Goal: Find specific page/section: Find specific page/section

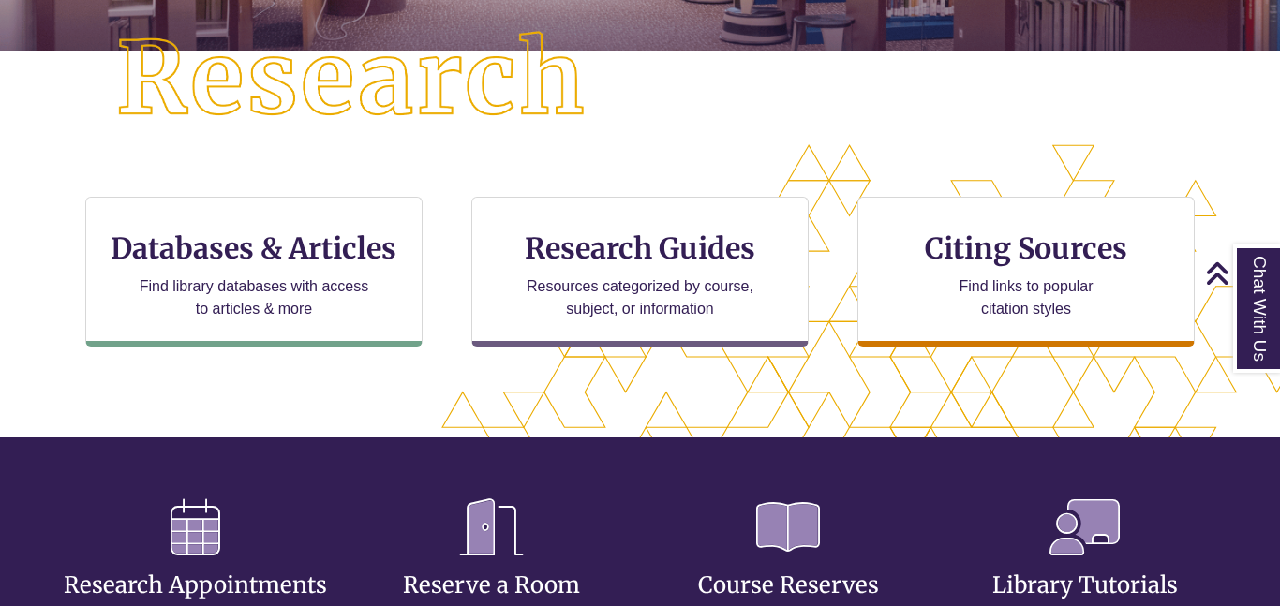
scroll to position [493, 0]
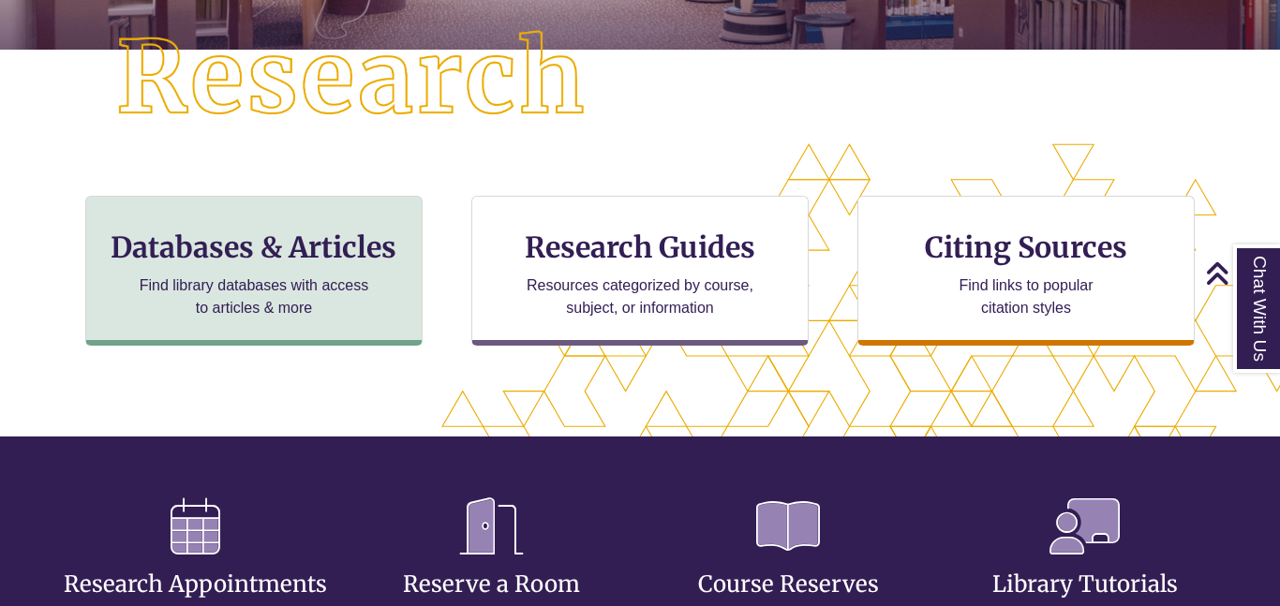
type input "**********"
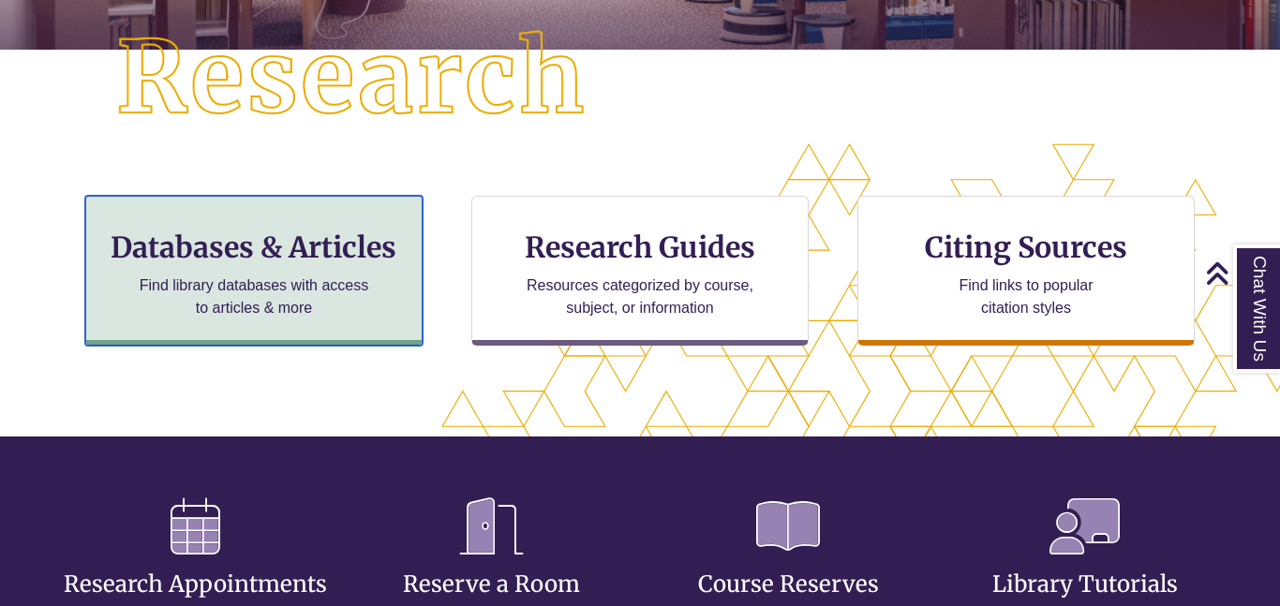
click at [226, 219] on div "Databases & Articles Find library databases with access to articles & more" at bounding box center [253, 271] width 337 height 150
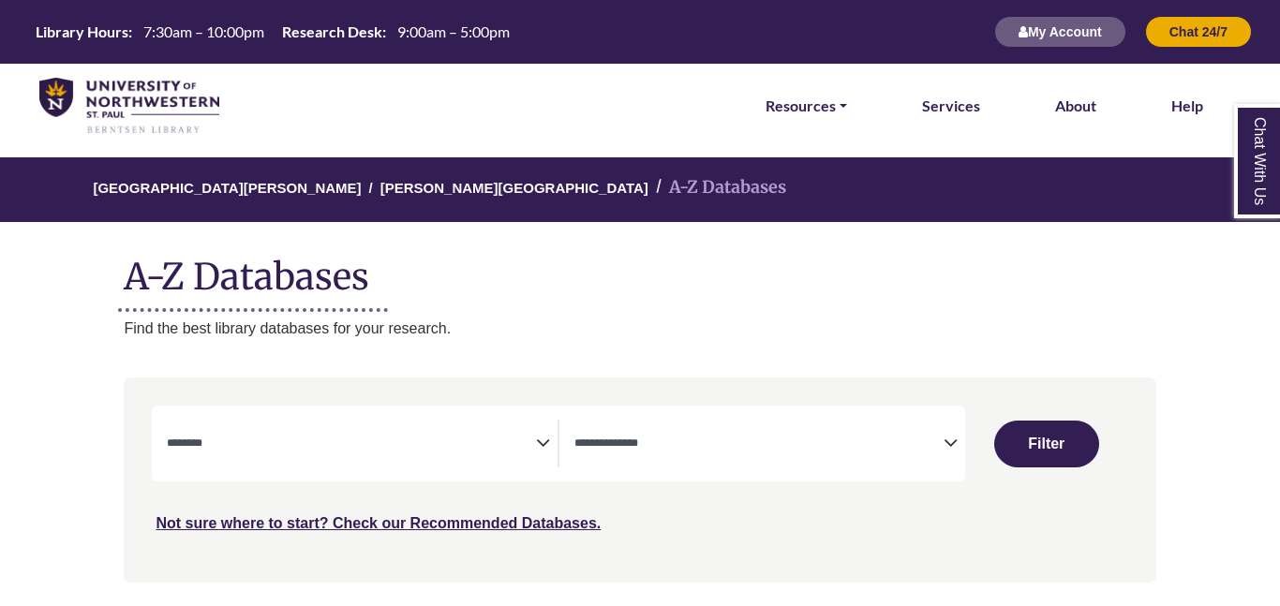
select select "Database Subject Filter"
select select "Database Types Filter"
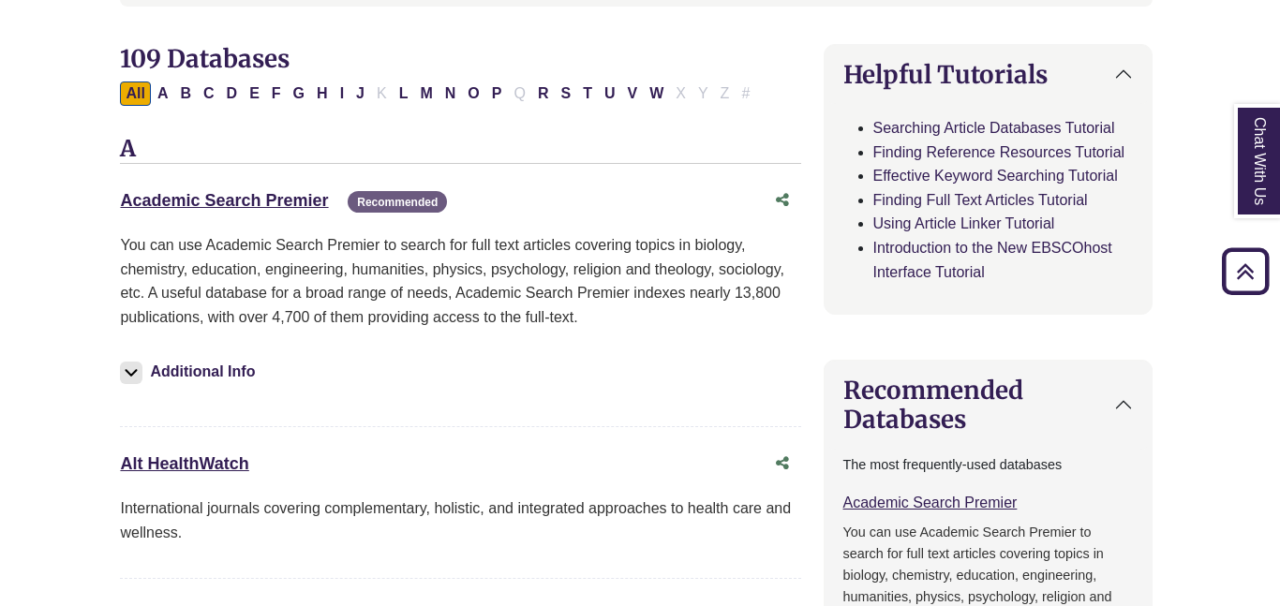
scroll to position [568, 4]
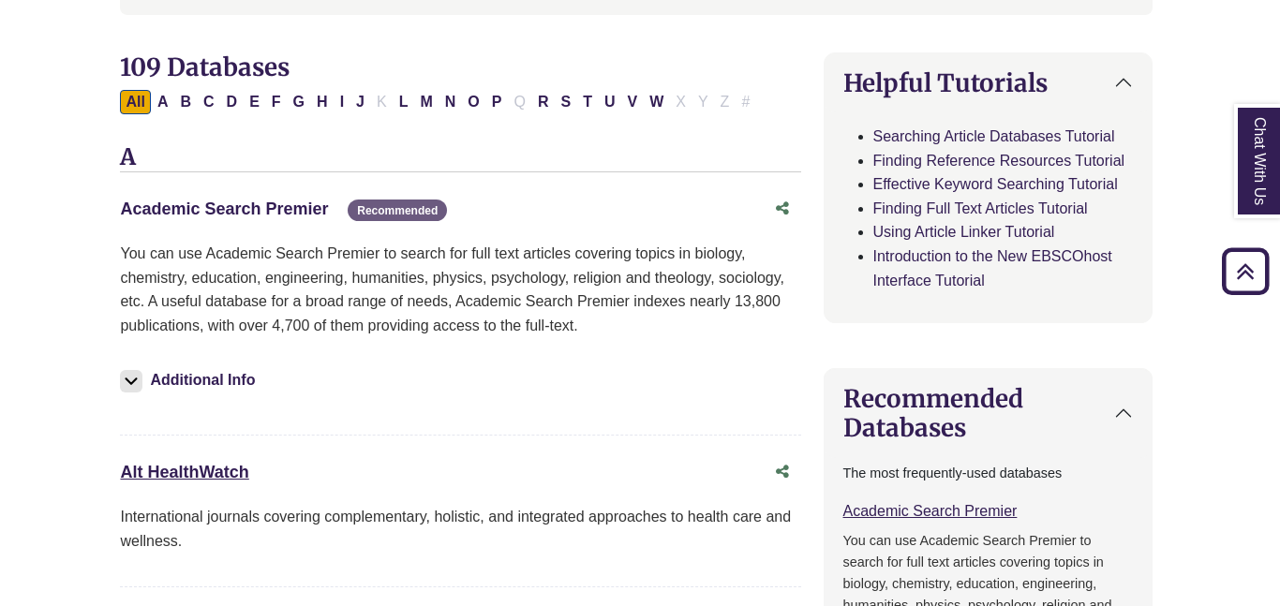
click at [230, 207] on link "Academic Search Premier This link opens in a new window" at bounding box center [224, 209] width 208 height 19
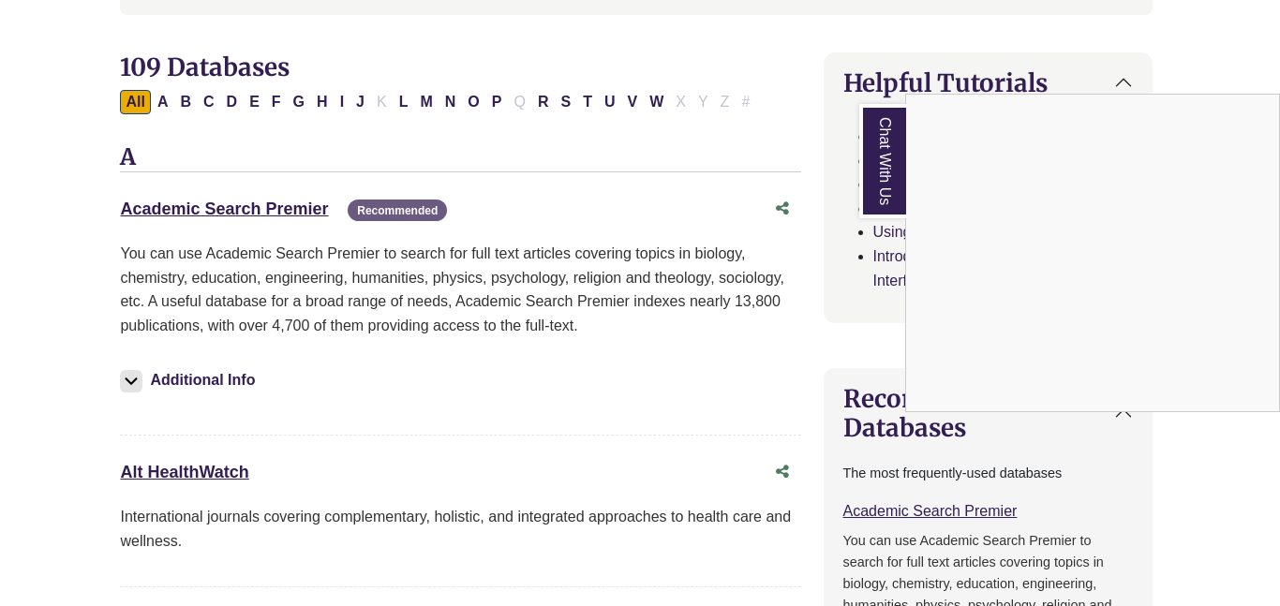
click at [298, 206] on div "Chat With Us" at bounding box center [640, 303] width 1280 height 606
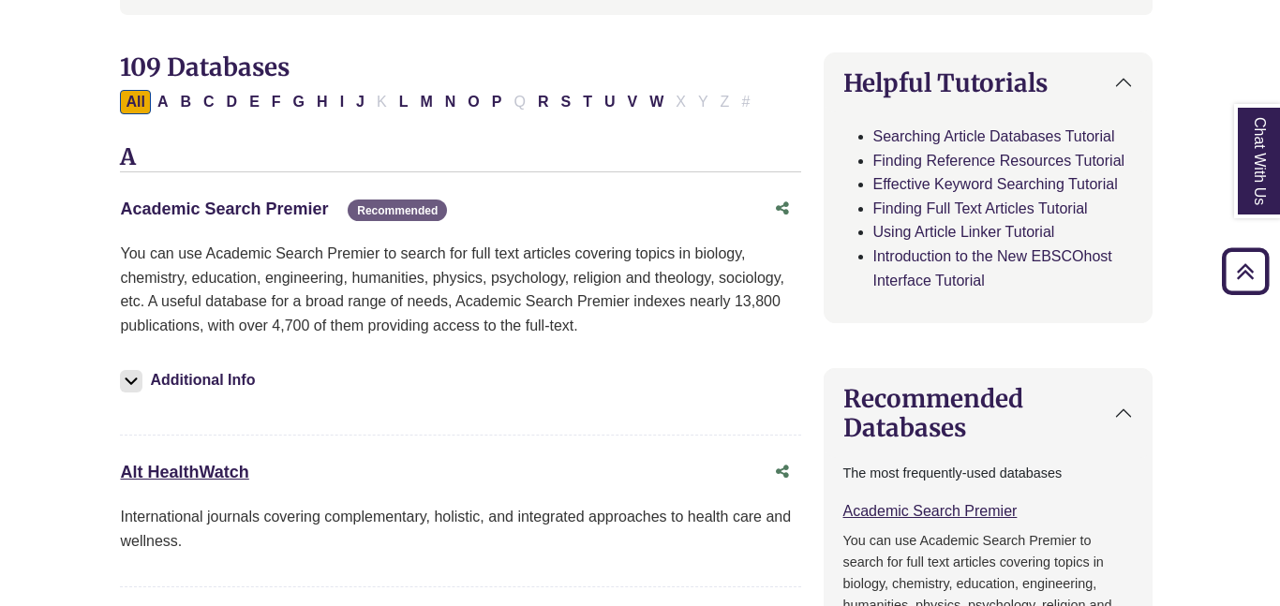
click at [289, 204] on link "Academic Search Premier This link opens in a new window" at bounding box center [224, 209] width 208 height 19
